Goal: Transaction & Acquisition: Download file/media

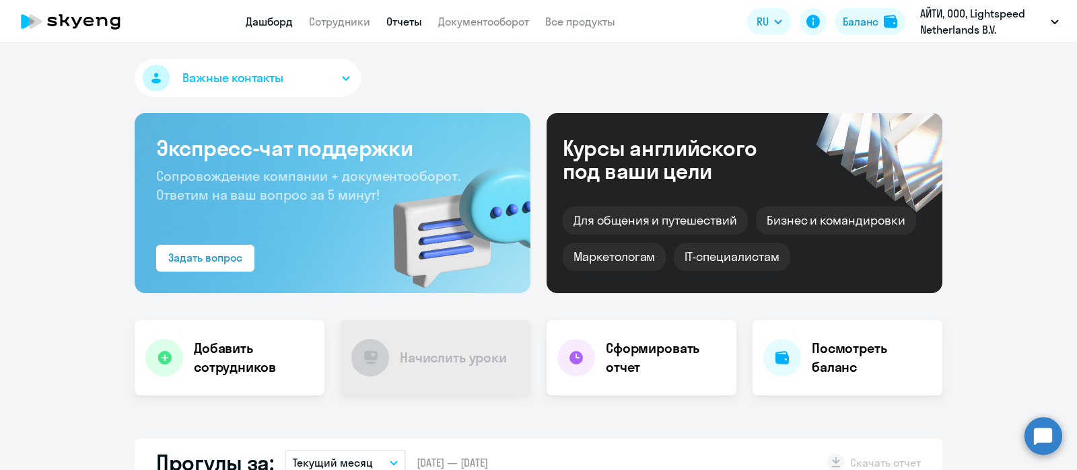
click at [400, 21] on link "Отчеты" at bounding box center [404, 21] width 36 height 13
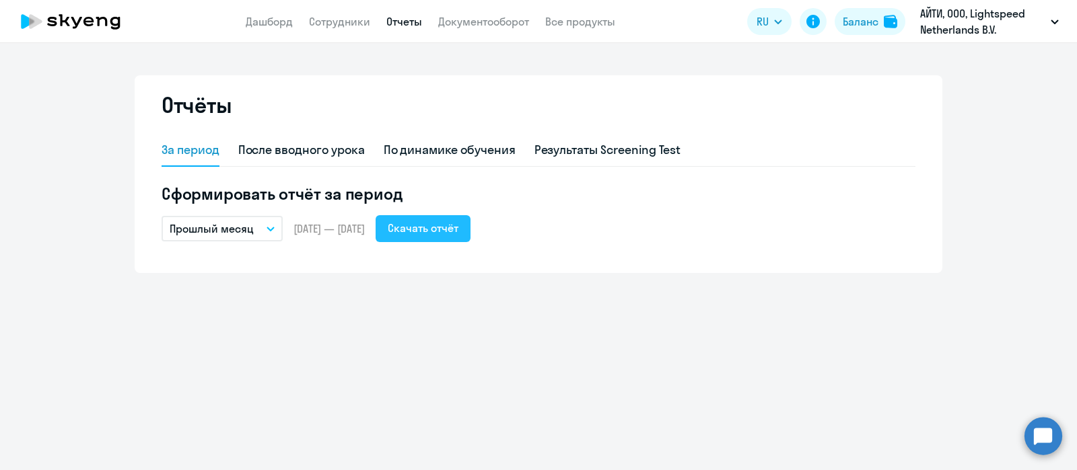
click at [458, 233] on div "Скачать отчёт" at bounding box center [423, 228] width 71 height 16
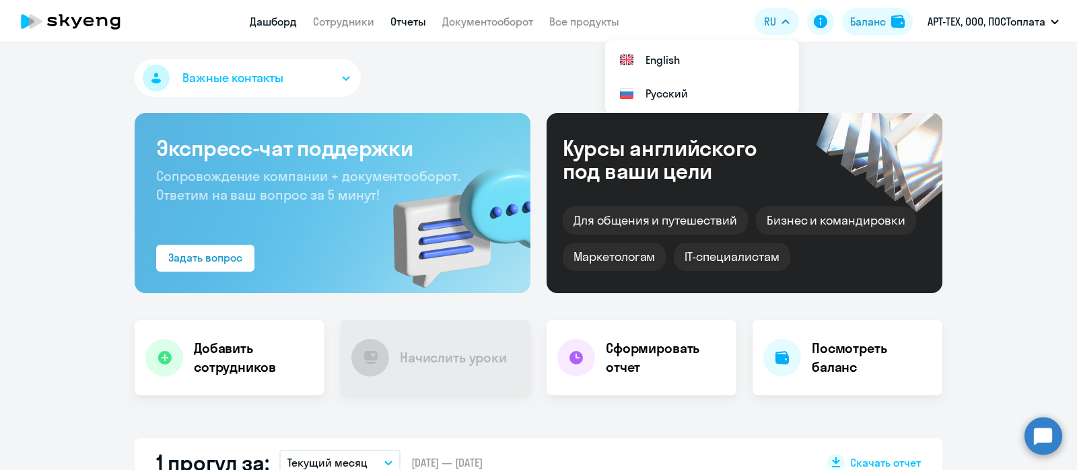
click at [398, 22] on link "Отчеты" at bounding box center [408, 21] width 36 height 13
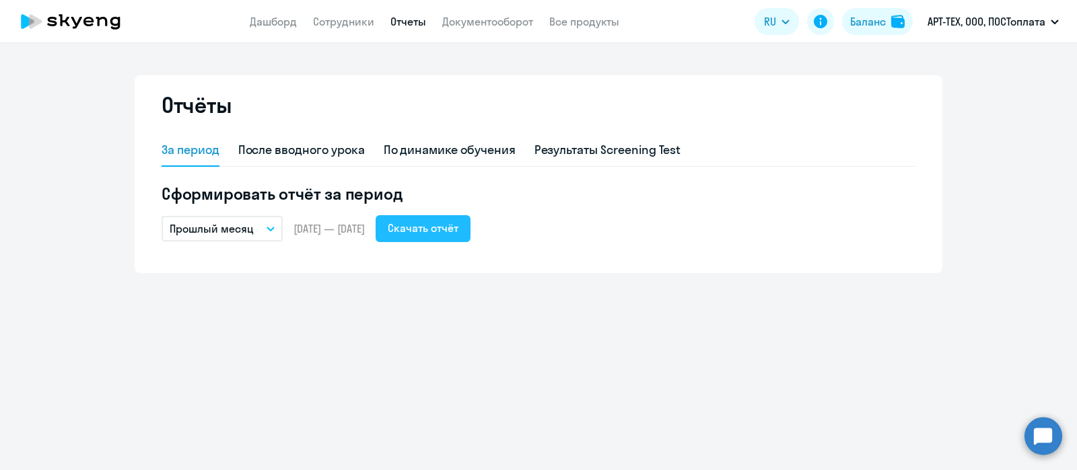
click at [458, 227] on div "Скачать отчёт" at bounding box center [423, 228] width 71 height 16
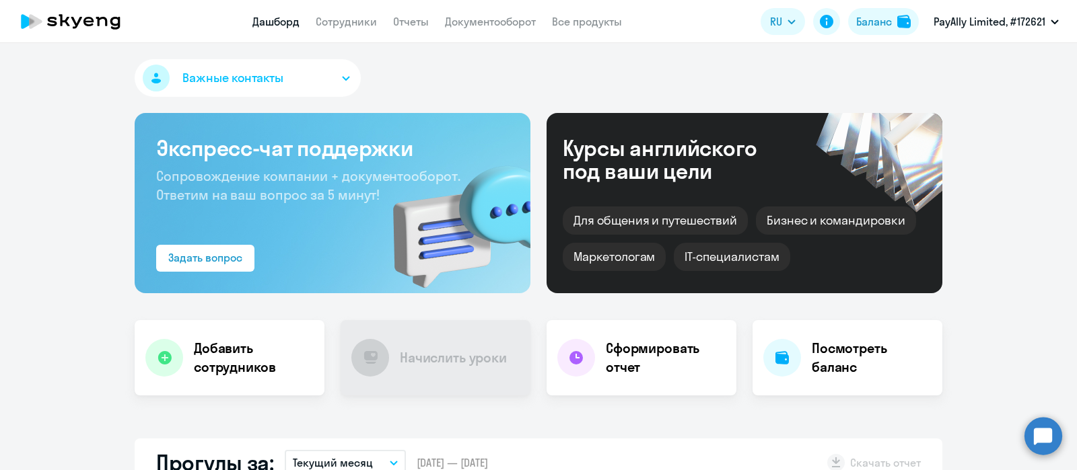
select select "30"
click at [413, 18] on link "Отчеты" at bounding box center [411, 21] width 36 height 13
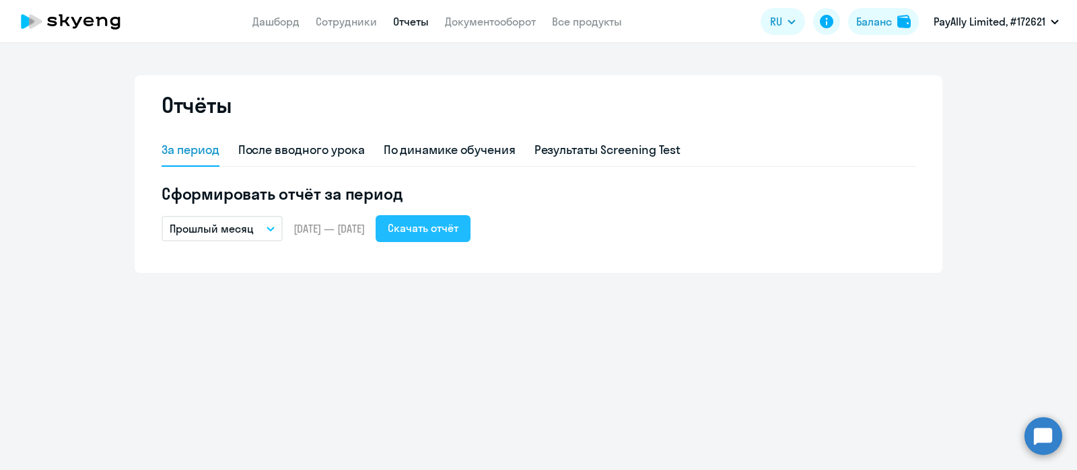
click at [458, 230] on div "Скачать отчёт" at bounding box center [423, 228] width 71 height 16
